Goal: Transaction & Acquisition: Purchase product/service

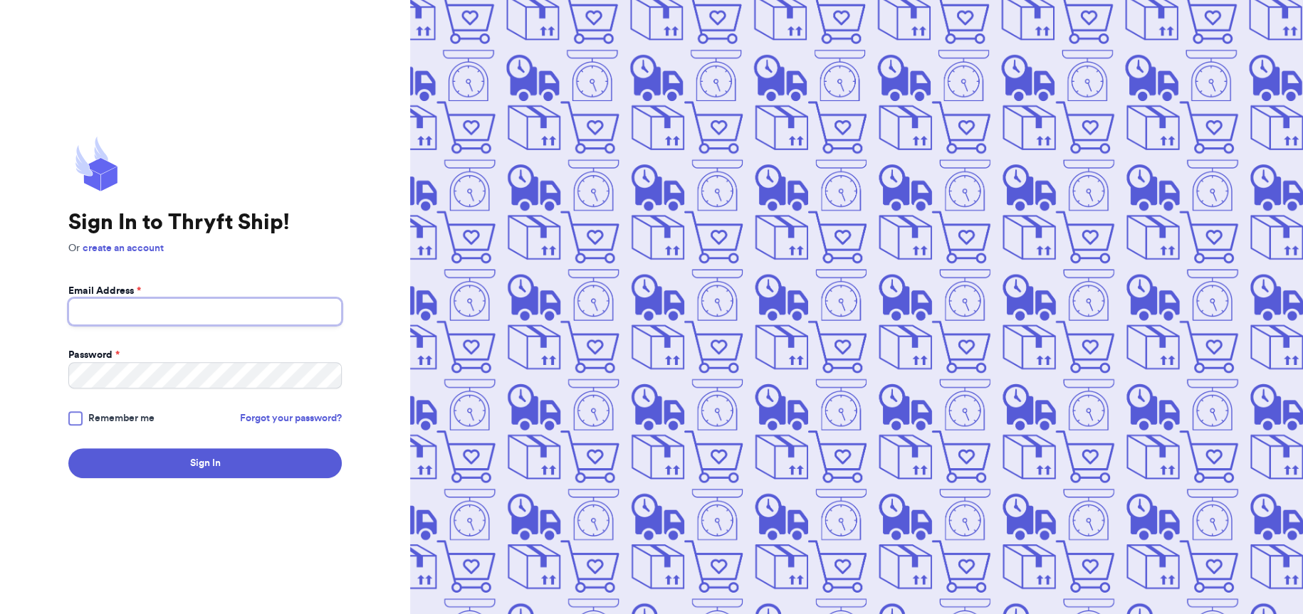
type input "[EMAIL_ADDRESS][DOMAIN_NAME]"
click at [68, 419] on div at bounding box center [75, 418] width 14 height 14
click at [0, 0] on input "Remember me" at bounding box center [0, 0] width 0 height 0
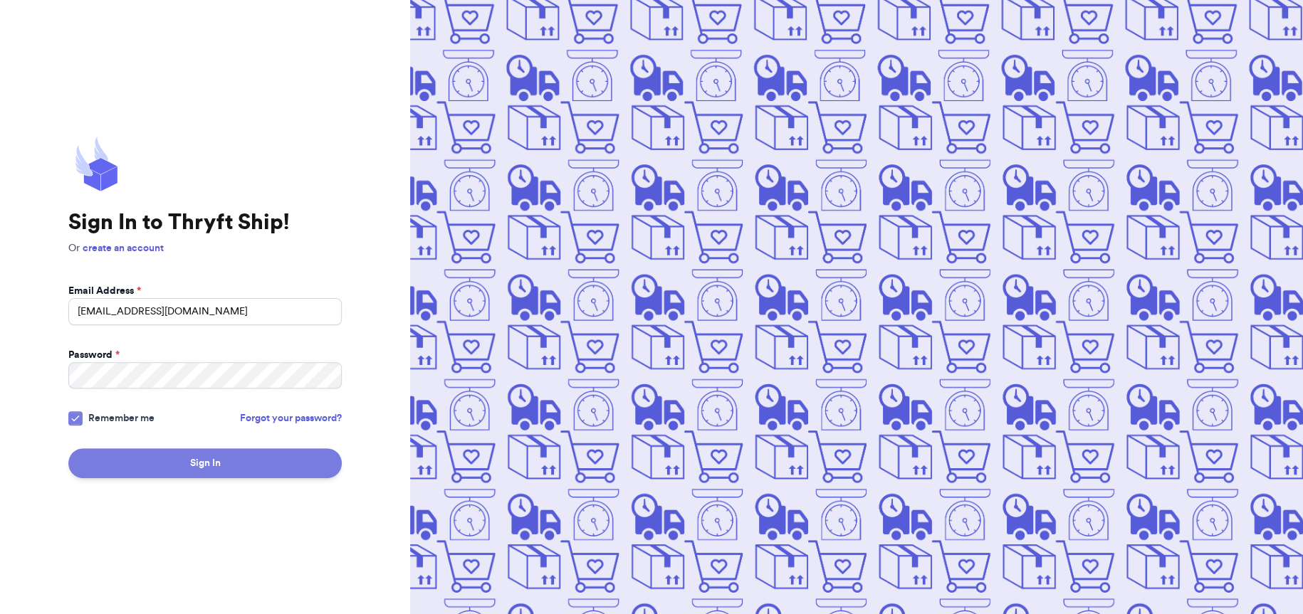
click at [162, 460] on button "Sign In" at bounding box center [204, 463] width 273 height 30
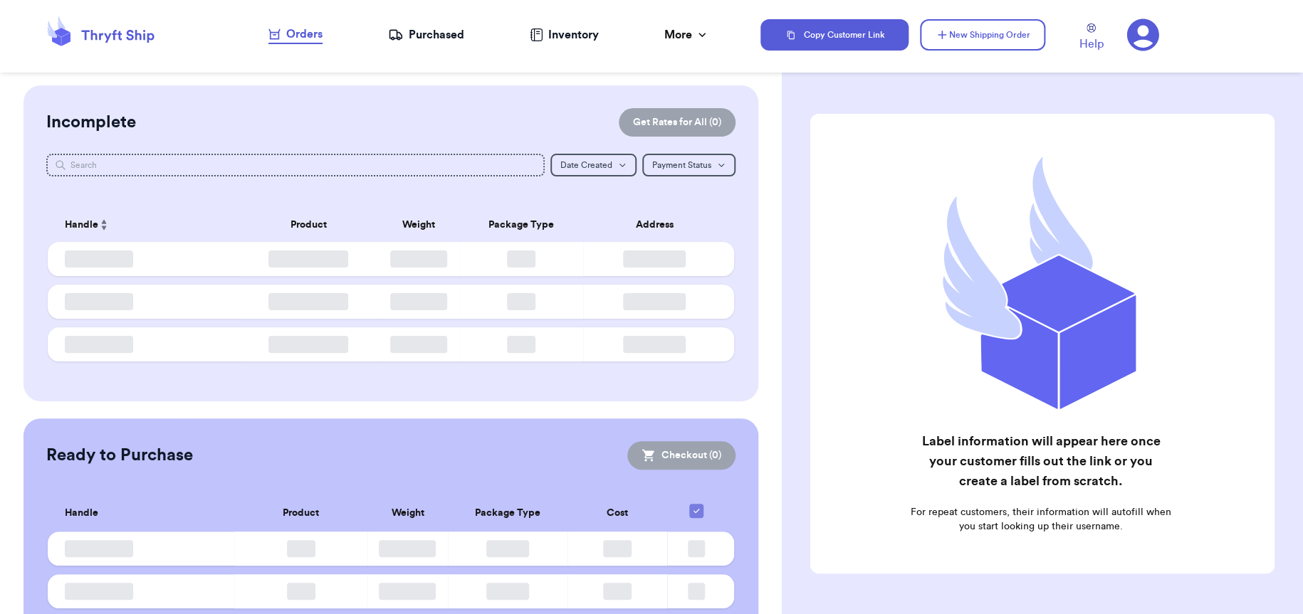
checkbox input "false"
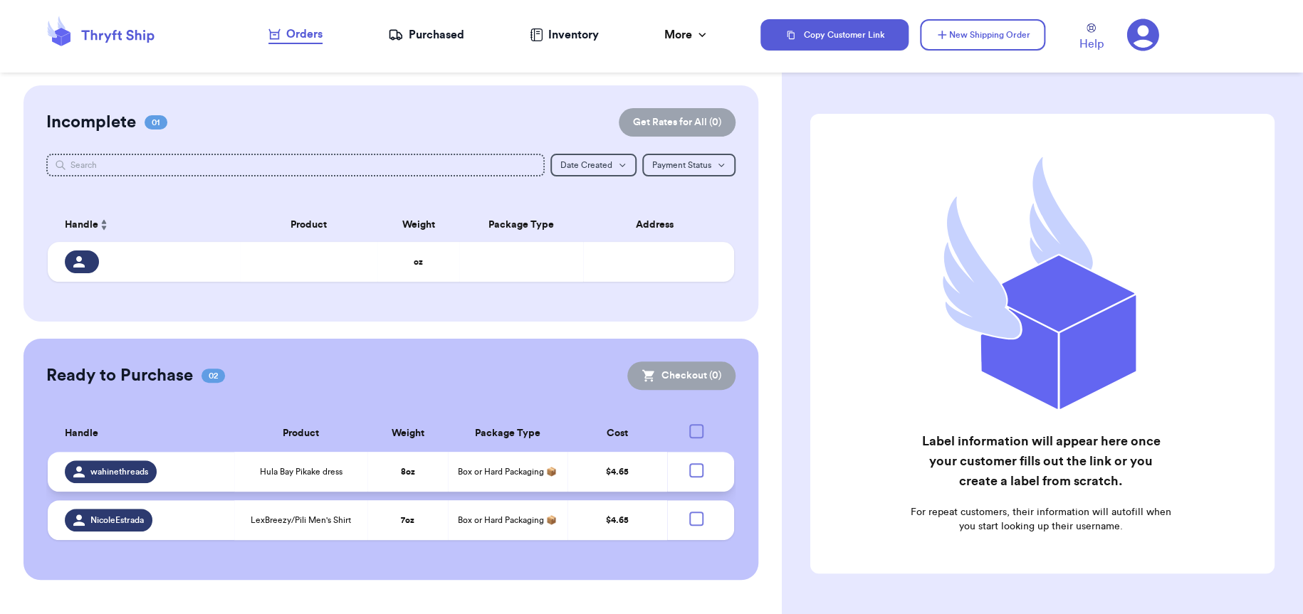
click at [693, 469] on div at bounding box center [696, 470] width 14 height 14
click at [695, 463] on input "checkbox" at bounding box center [695, 463] width 1 height 1
checkbox input "true"
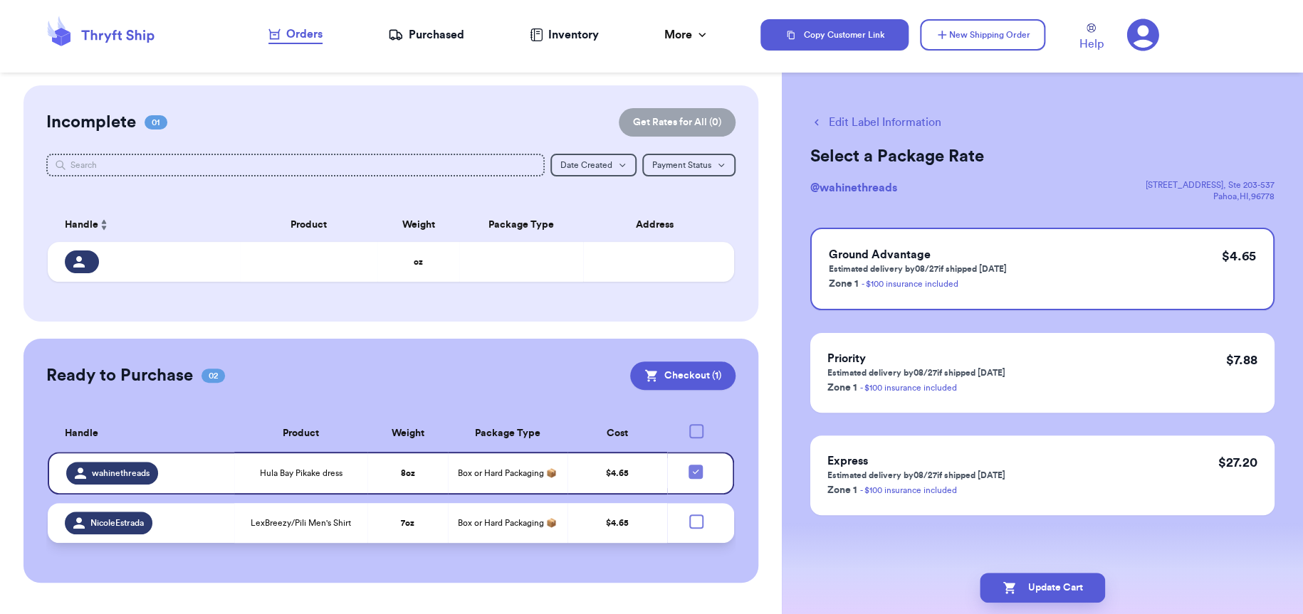
click at [694, 518] on div at bounding box center [696, 522] width 14 height 14
click at [695, 515] on input "checkbox" at bounding box center [695, 514] width 1 height 1
checkbox input "true"
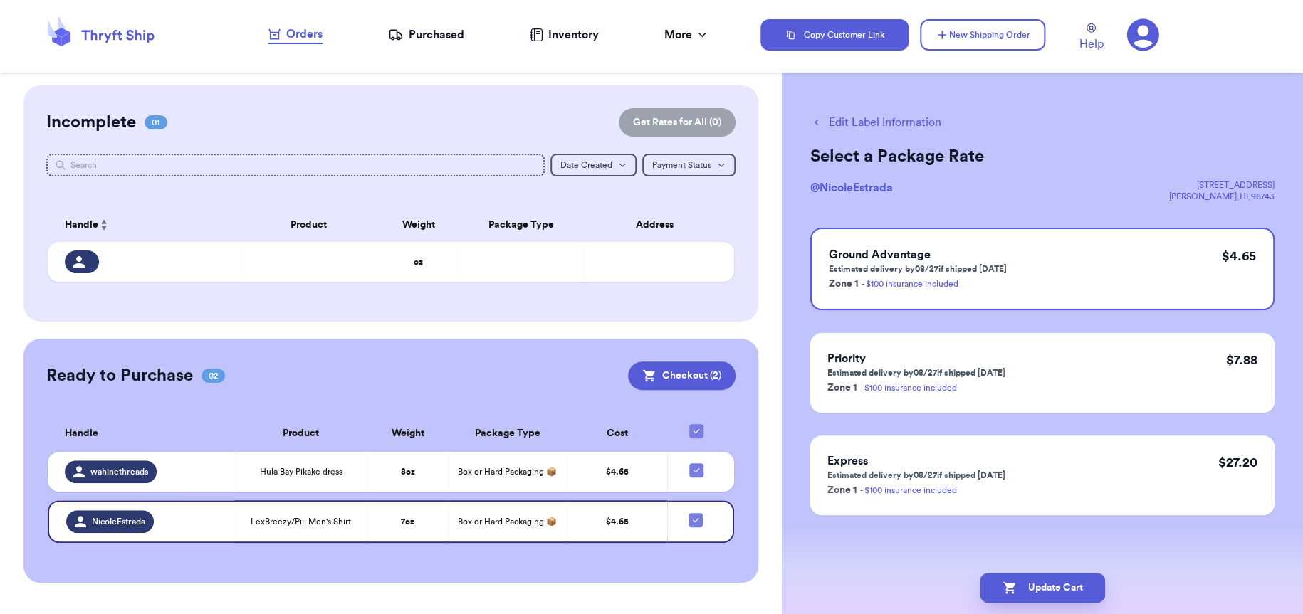
click at [701, 426] on icon at bounding box center [695, 431] width 11 height 11
click at [696, 424] on input "checkbox" at bounding box center [695, 424] width 1 height 1
checkbox input "false"
click at [563, 521] on td "Box or Hard Packaging 📦" at bounding box center [508, 521] width 120 height 43
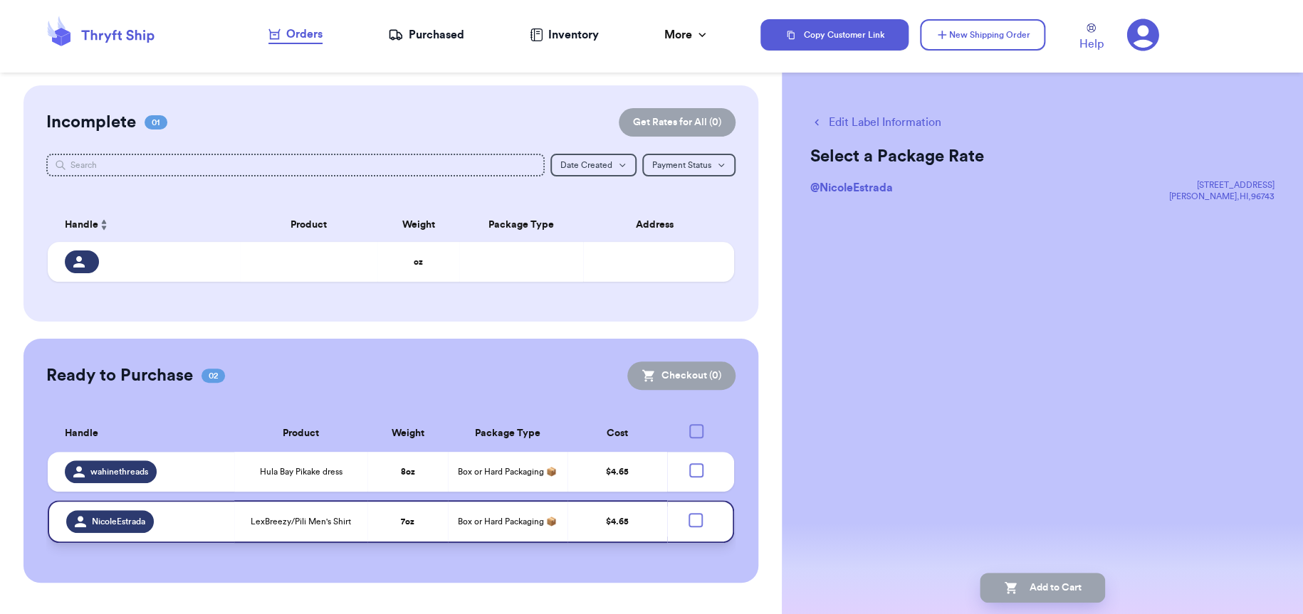
click at [633, 526] on td "$ 4.65" at bounding box center [617, 521] width 100 height 43
click at [694, 514] on div at bounding box center [695, 520] width 14 height 14
click at [695, 513] on input "checkbox" at bounding box center [695, 513] width 1 height 1
checkbox input "true"
click at [693, 458] on td at bounding box center [700, 472] width 67 height 40
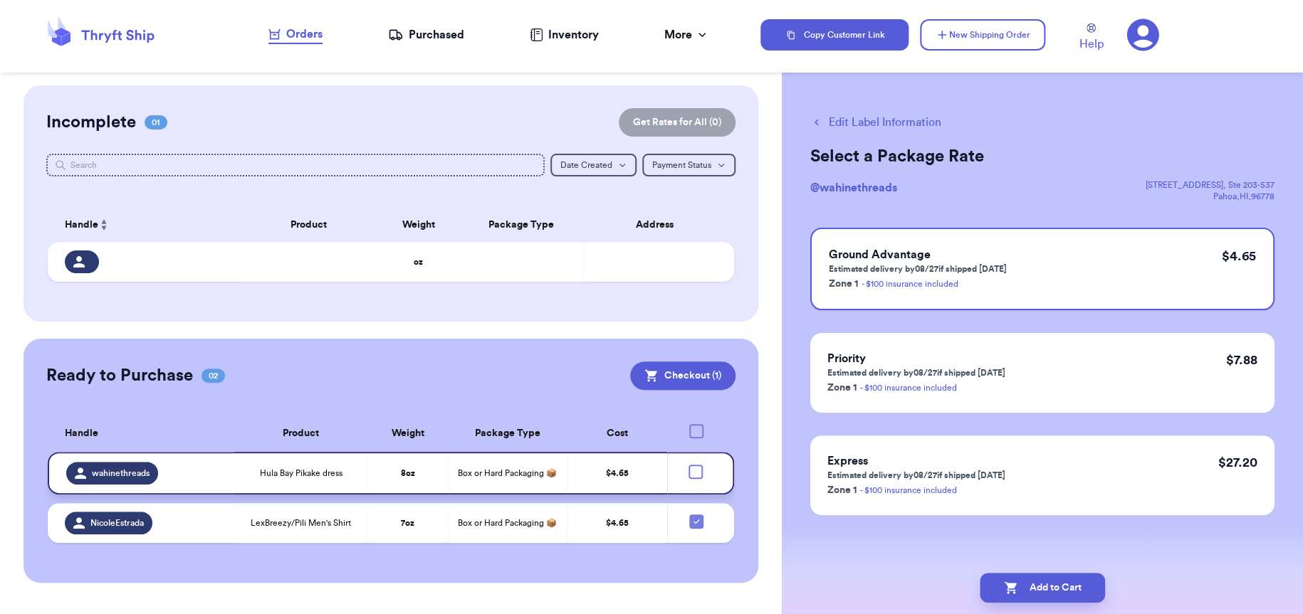
click at [696, 470] on div at bounding box center [695, 472] width 14 height 14
click at [695, 465] on input "checkbox" at bounding box center [695, 464] width 1 height 1
checkbox input "true"
click at [694, 426] on icon at bounding box center [695, 431] width 11 height 11
click at [695, 424] on input "checkbox" at bounding box center [695, 424] width 1 height 1
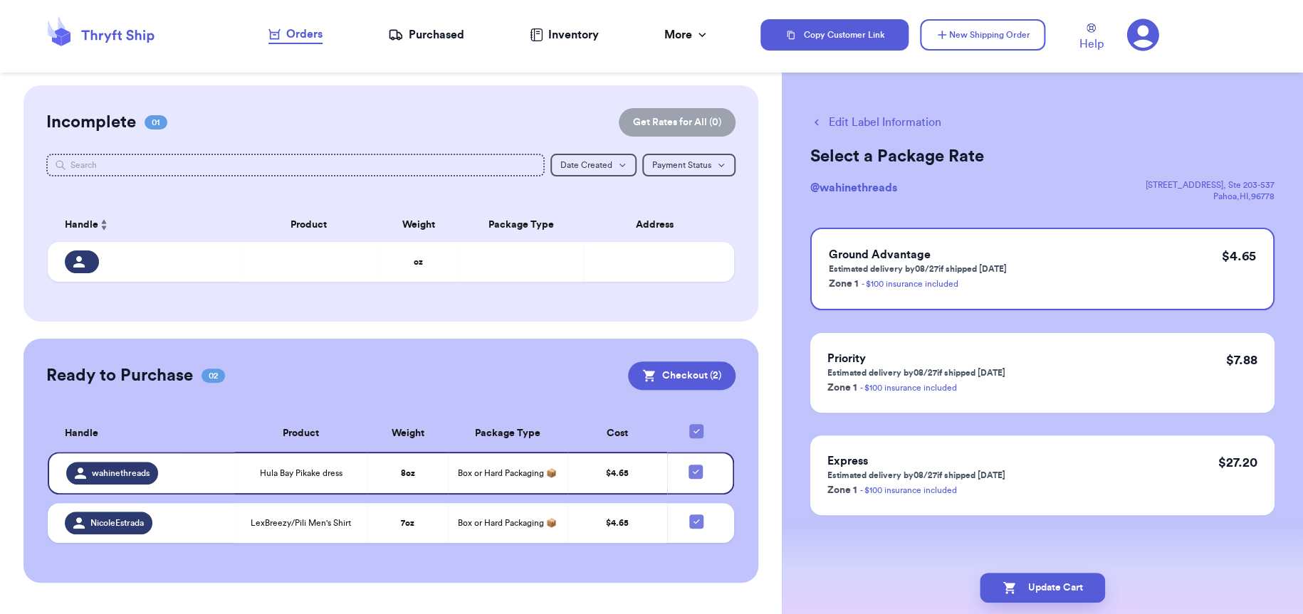
checkbox input "false"
click at [336, 533] on td "LexBreezy/Pili Men's Shirt" at bounding box center [300, 523] width 133 height 40
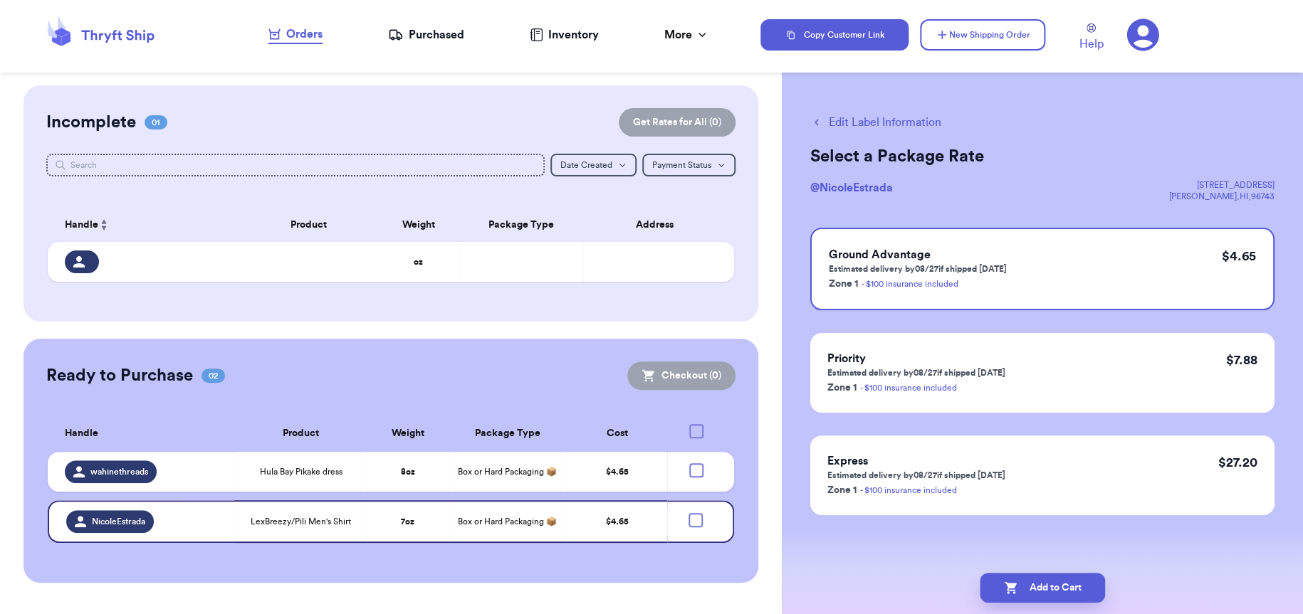
click at [696, 425] on div at bounding box center [696, 431] width 14 height 14
click at [696, 424] on input "checkbox" at bounding box center [695, 424] width 1 height 1
checkbox input "true"
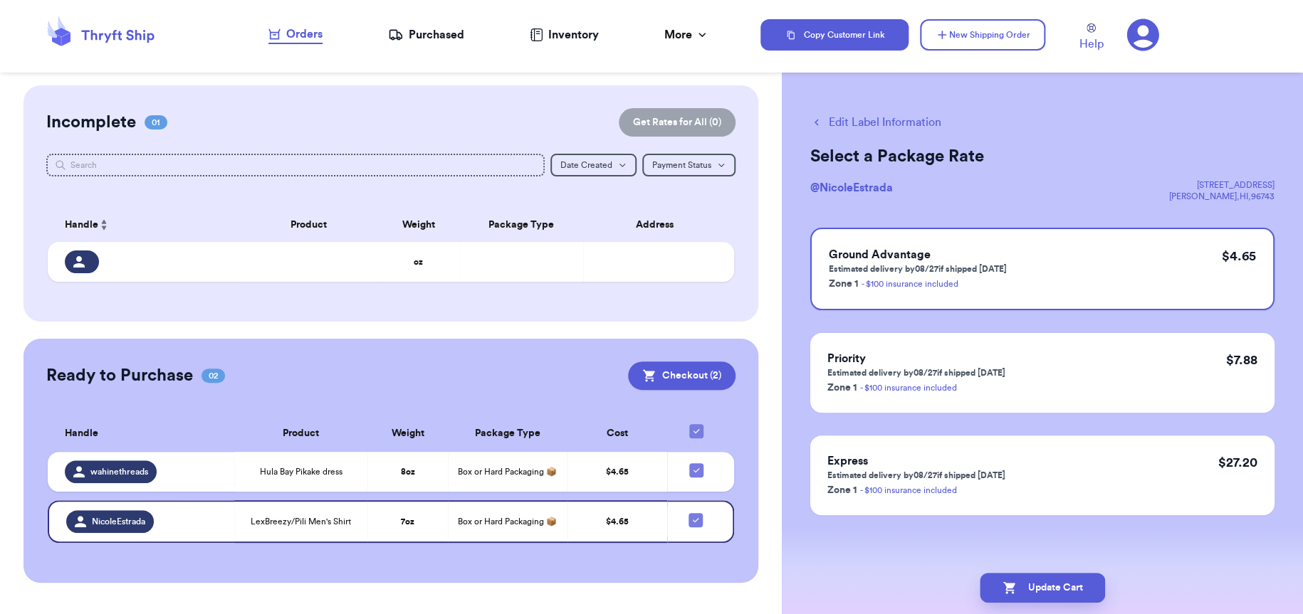
drag, startPoint x: 698, startPoint y: 422, endPoint x: 599, endPoint y: 438, distance: 99.5
click at [698, 424] on div at bounding box center [696, 431] width 14 height 14
click at [696, 424] on input "checkbox" at bounding box center [695, 424] width 1 height 1
checkbox input "false"
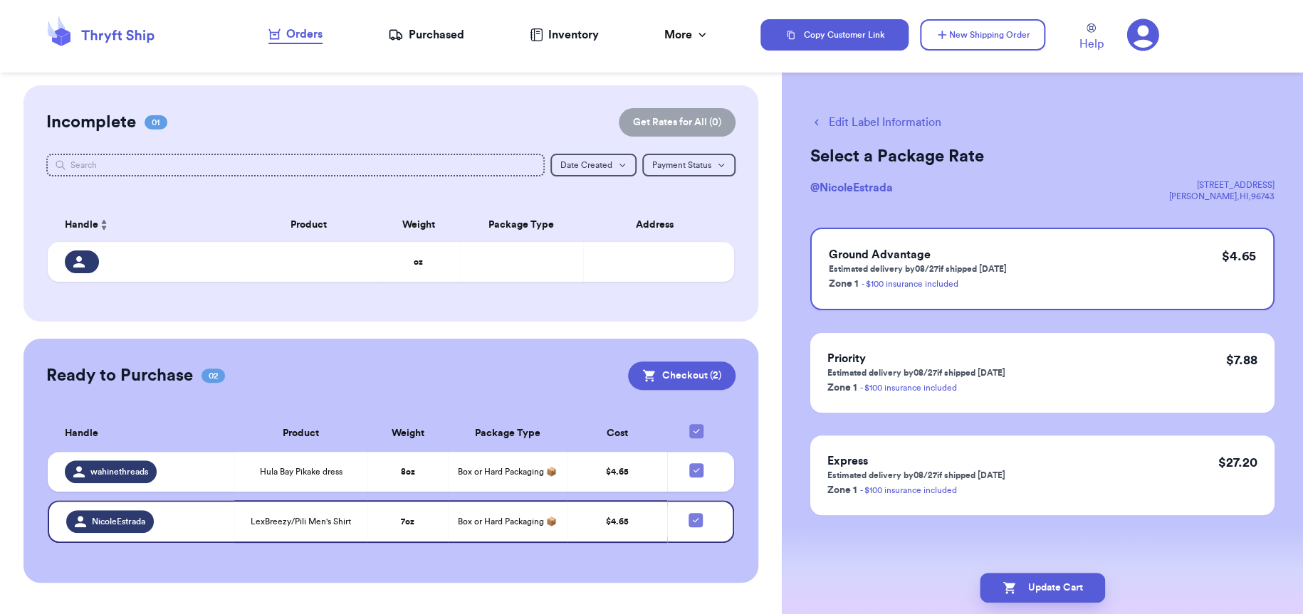
checkbox input "false"
click at [285, 467] on span "Hula Bay Pikake dress" at bounding box center [301, 471] width 83 height 11
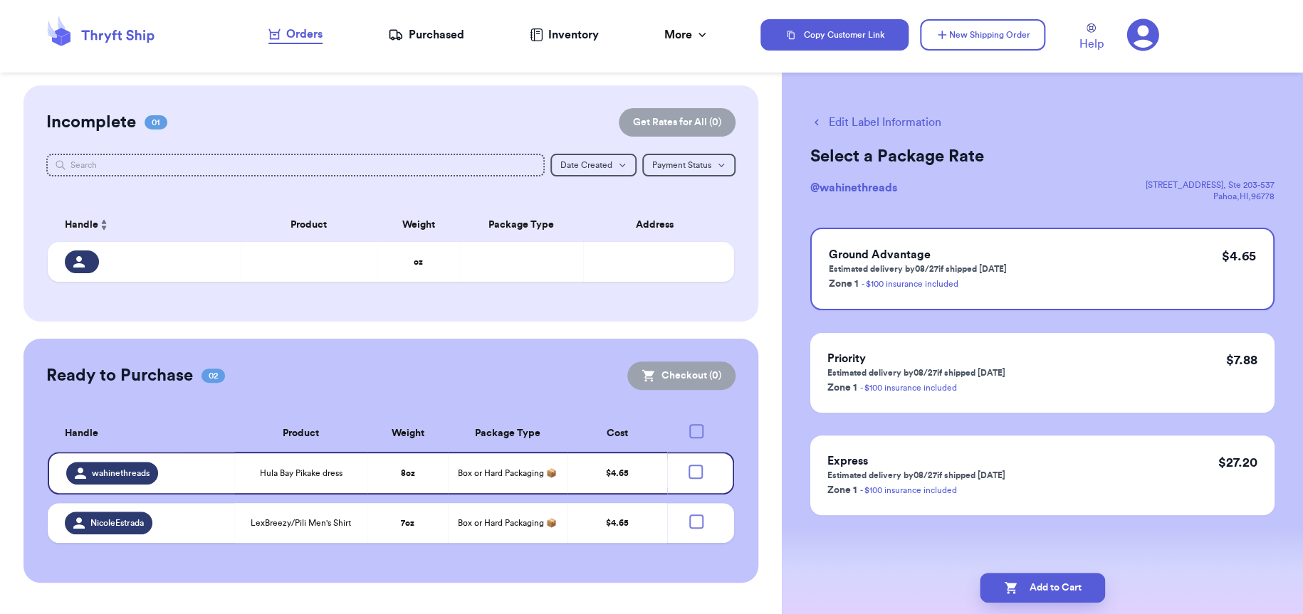
click at [693, 426] on div at bounding box center [696, 431] width 14 height 14
click at [695, 424] on input "checkbox" at bounding box center [695, 424] width 1 height 1
checkbox input "true"
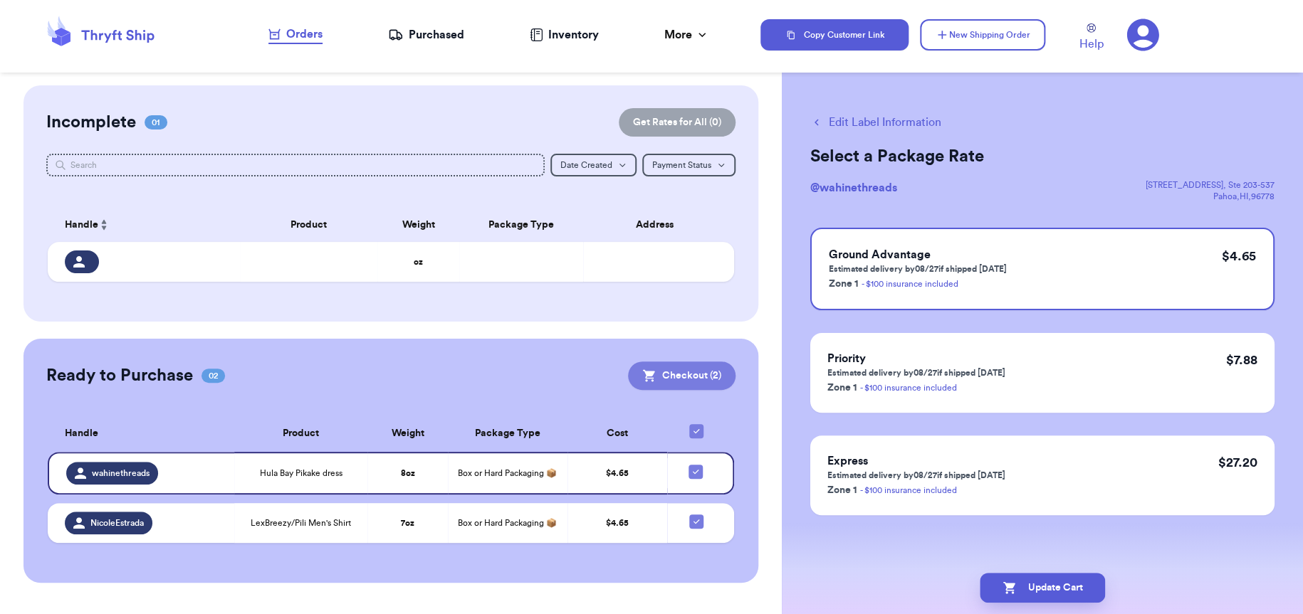
click at [683, 370] on button "Checkout ( 2 )" at bounding box center [681, 376] width 107 height 28
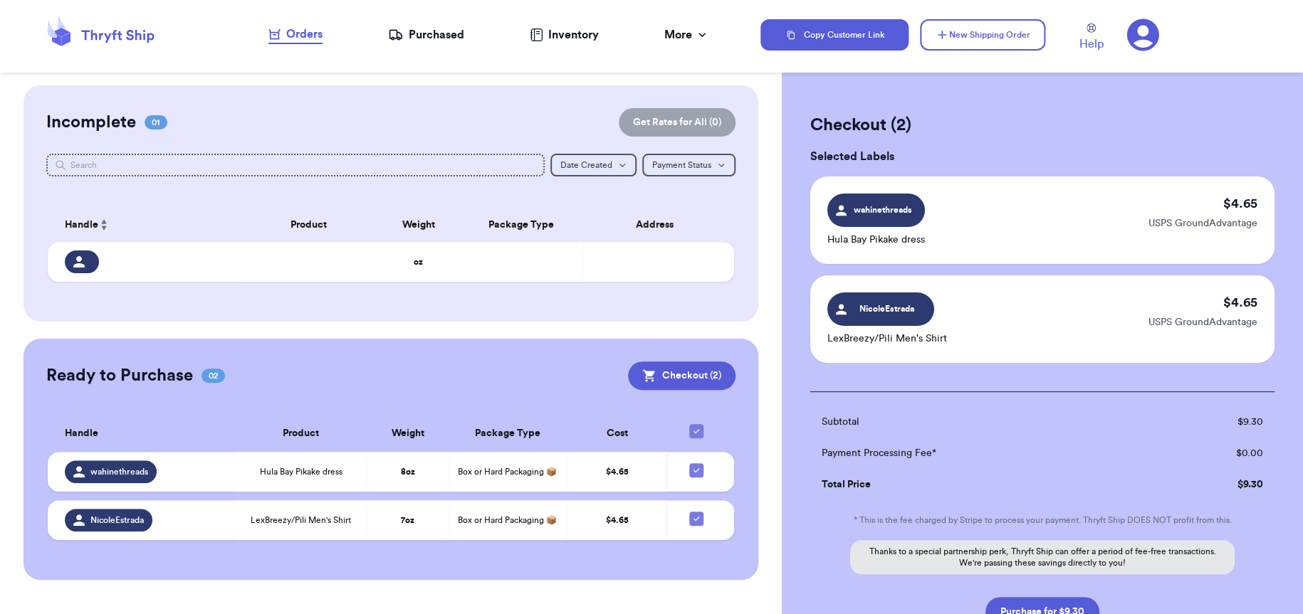
click at [698, 427] on icon at bounding box center [695, 431] width 11 height 11
click at [696, 424] on input "checkbox" at bounding box center [695, 424] width 1 height 1
checkbox input "false"
